Goal: Information Seeking & Learning: Find specific fact

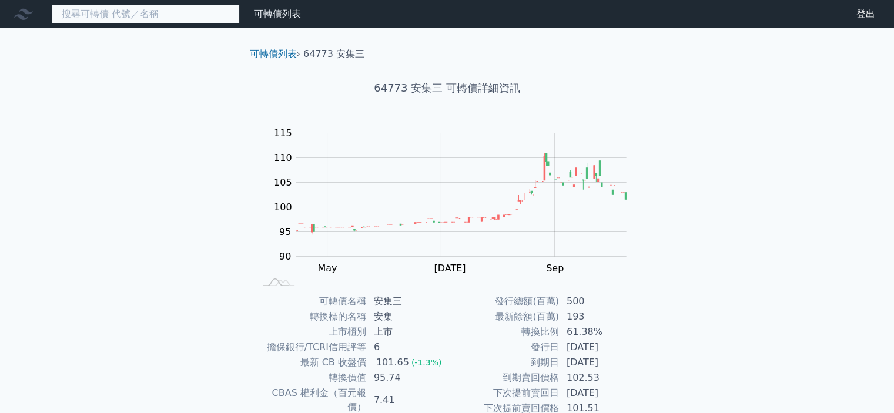
click at [151, 9] on input at bounding box center [146, 14] width 188 height 20
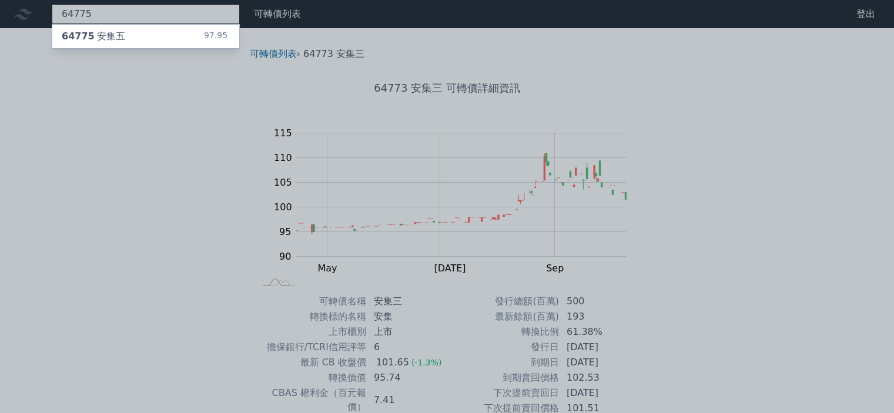
type input "64775"
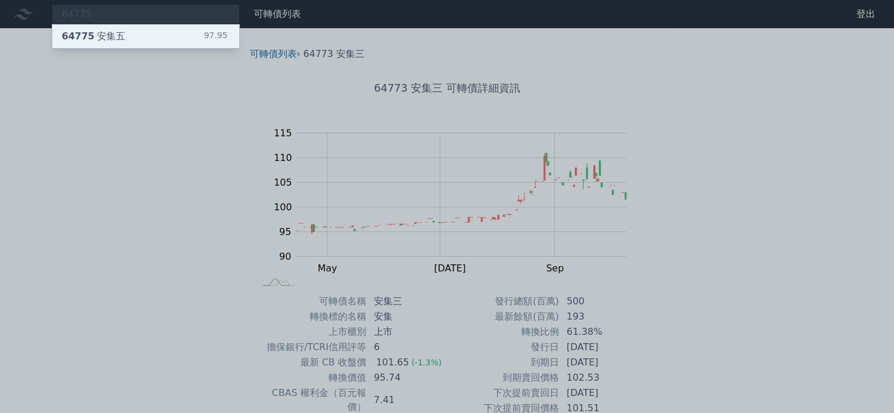
click at [170, 35] on div "64775 安集五 97.95" at bounding box center [145, 37] width 187 height 24
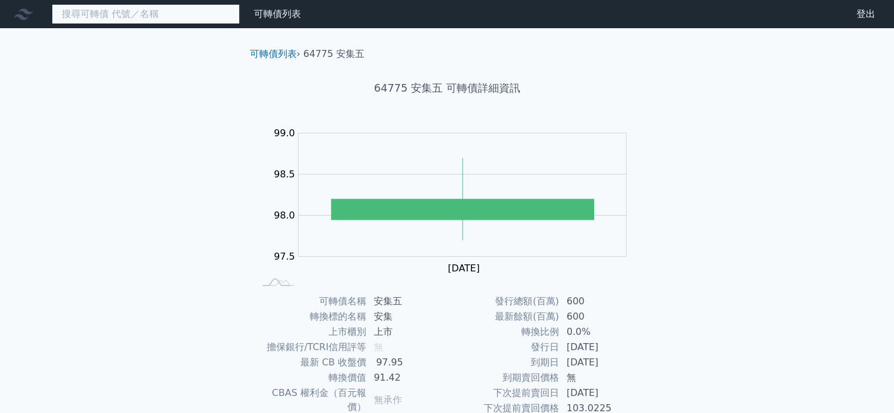
click at [139, 6] on input at bounding box center [146, 14] width 188 height 20
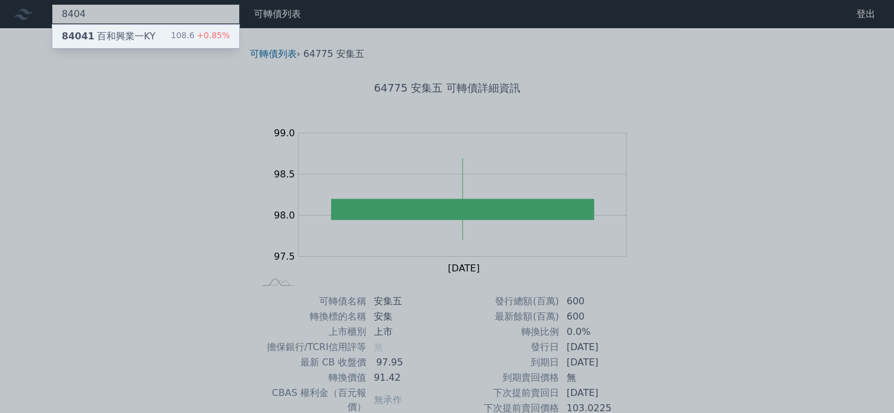
type input "8404"
click at [155, 35] on div "84041 百和興業一KY 108.6 +0.85%" at bounding box center [145, 37] width 187 height 24
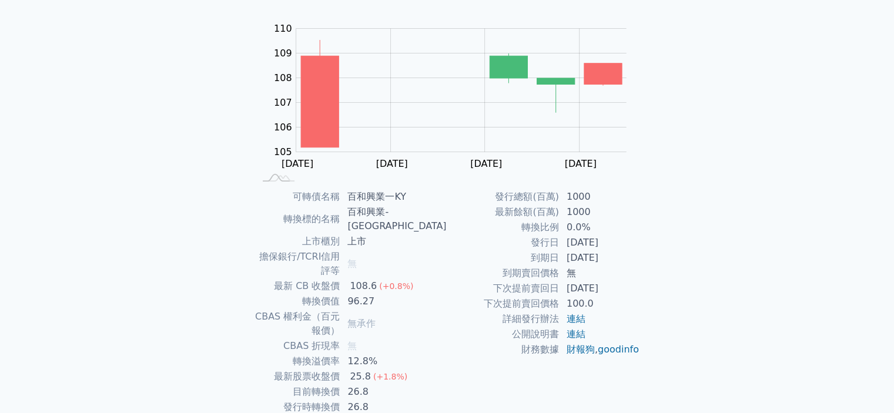
scroll to position [131, 0]
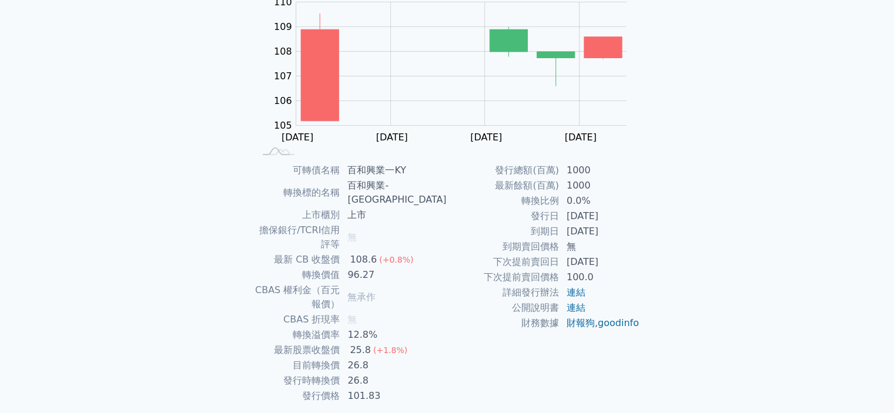
drag, startPoint x: 374, startPoint y: 216, endPoint x: 396, endPoint y: 217, distance: 21.8
click at [395, 223] on td "無" at bounding box center [393, 237] width 106 height 29
click at [179, 206] on div "可轉債列表 財務數據 可轉債列表 財務數據 登出 登出 可轉債列表 › 84041 百和興業一KY 84041 百和興業一KY 可轉債詳細資訊 Zoom Ou…" at bounding box center [447, 162] width 894 height 587
